Goal: Information Seeking & Learning: Compare options

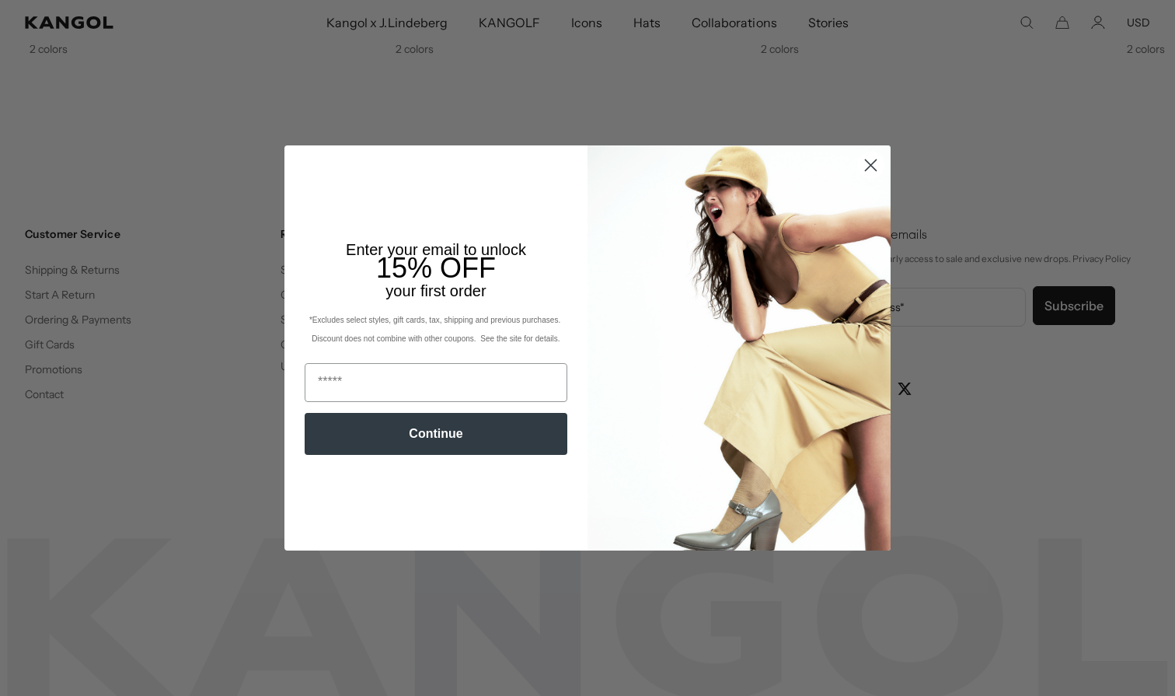
scroll to position [0, 320]
